Goal: Find specific page/section: Find specific page/section

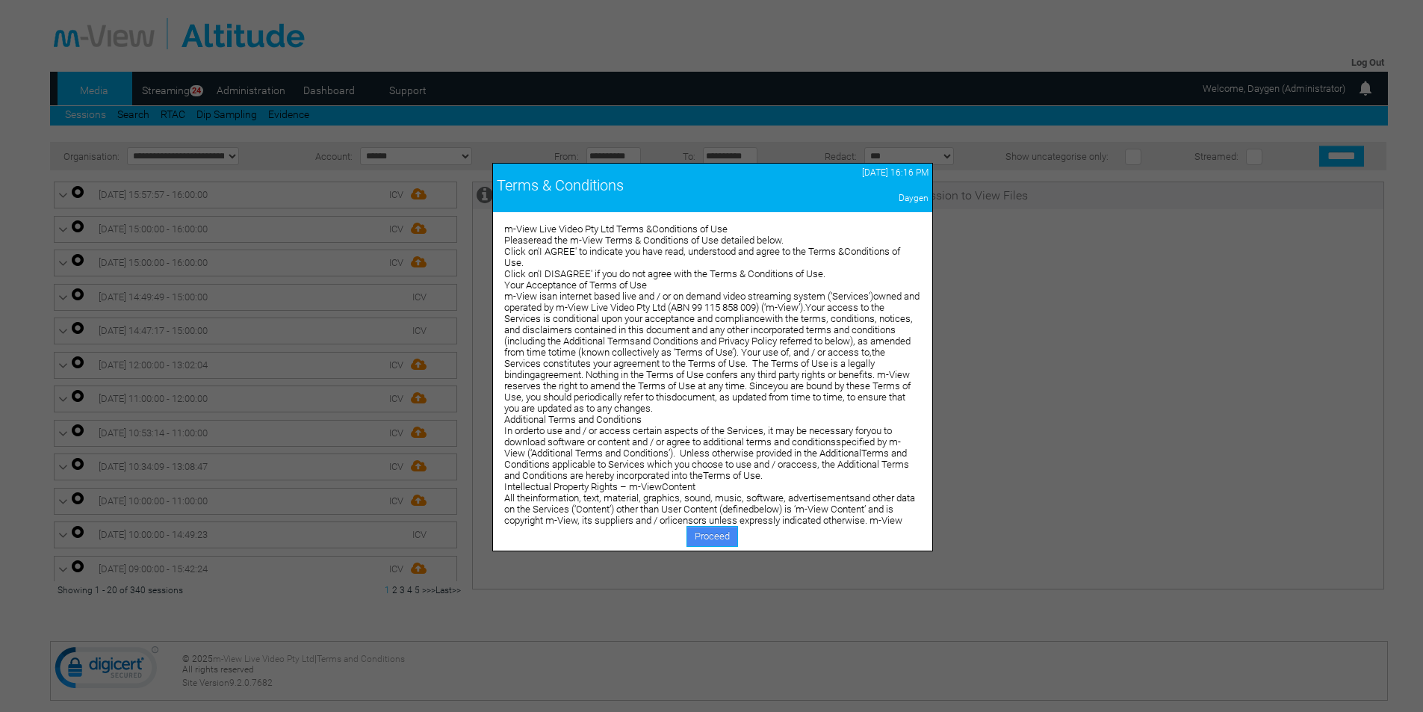
click at [709, 539] on link "Proceed" at bounding box center [713, 536] width 52 height 21
